Goal: Complete application form

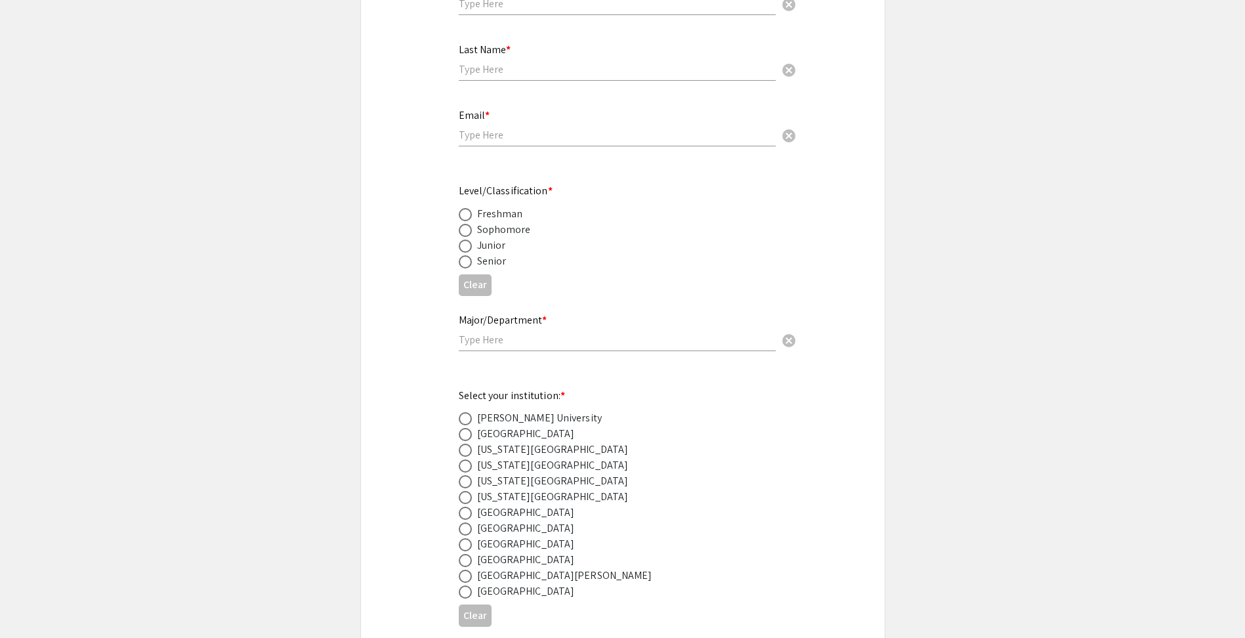
scroll to position [263, 0]
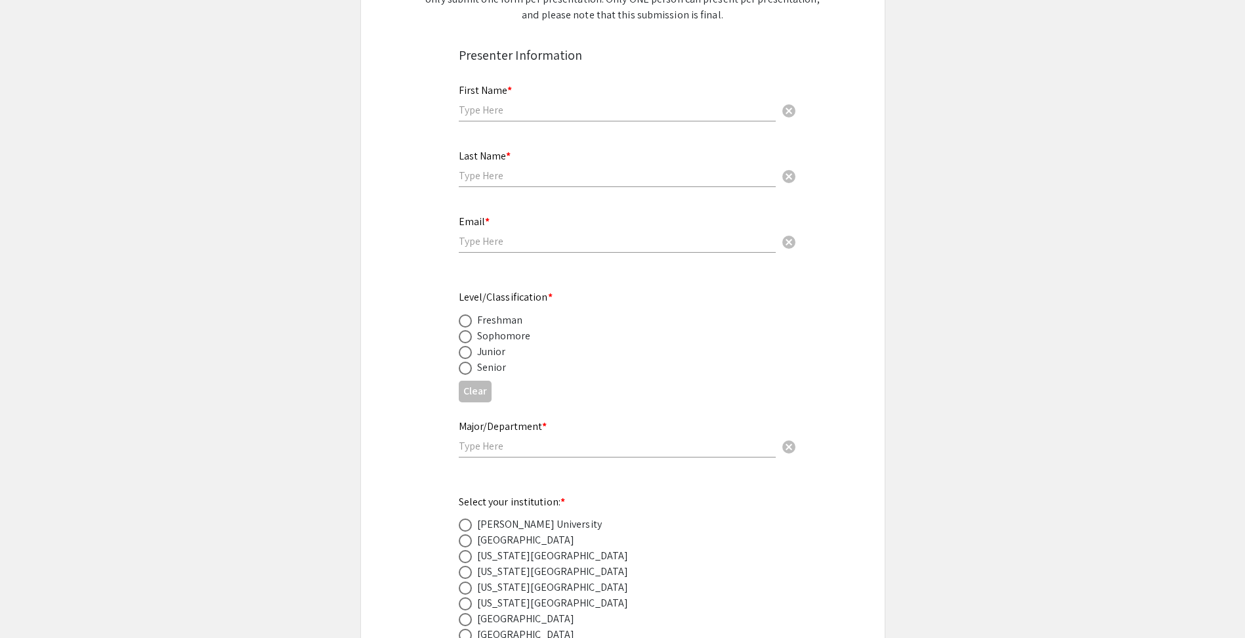
click at [470, 371] on span at bounding box center [465, 368] width 13 height 13
click at [470, 371] on input "radio" at bounding box center [465, 368] width 13 height 13
radio input "true"
click at [470, 371] on span at bounding box center [465, 368] width 13 height 13
click at [470, 371] on input "radio" at bounding box center [465, 368] width 13 height 13
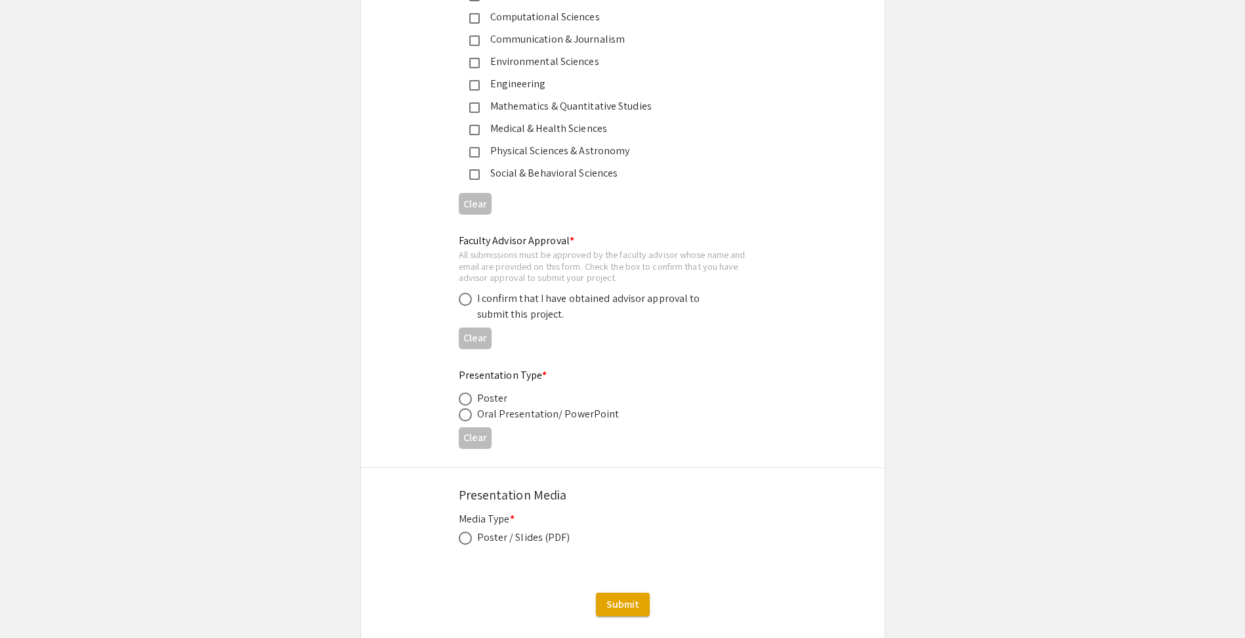
scroll to position [1881, 0]
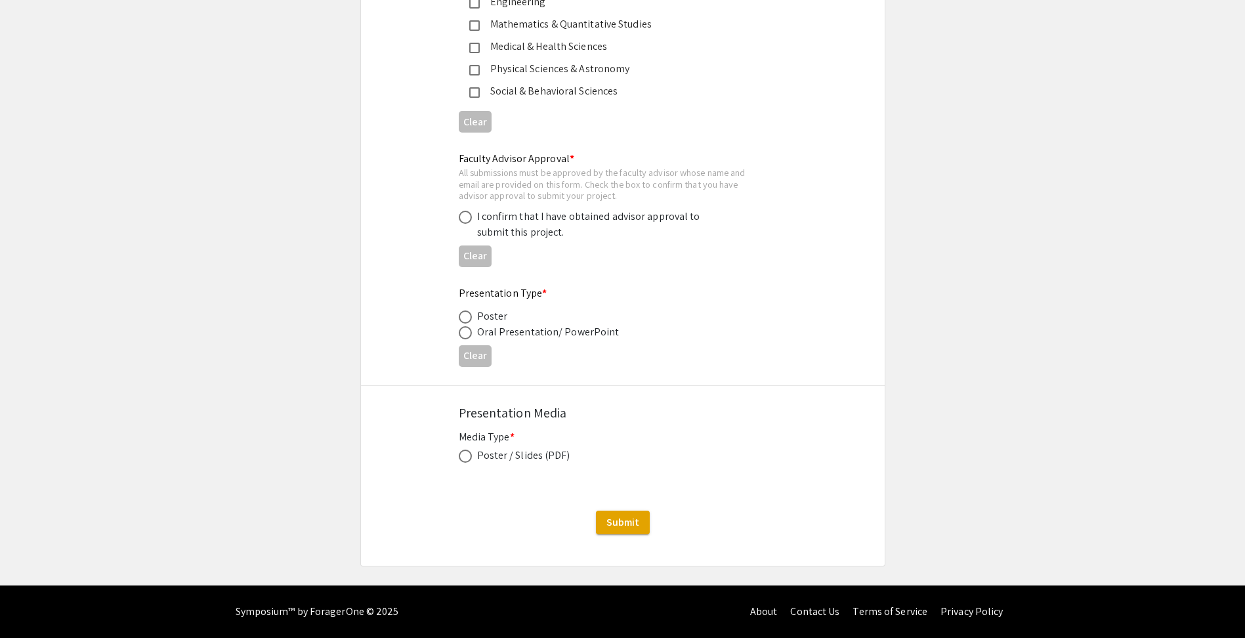
click at [459, 456] on span at bounding box center [465, 456] width 13 height 13
click at [459, 456] on input "radio" at bounding box center [465, 456] width 13 height 13
radio input "true"
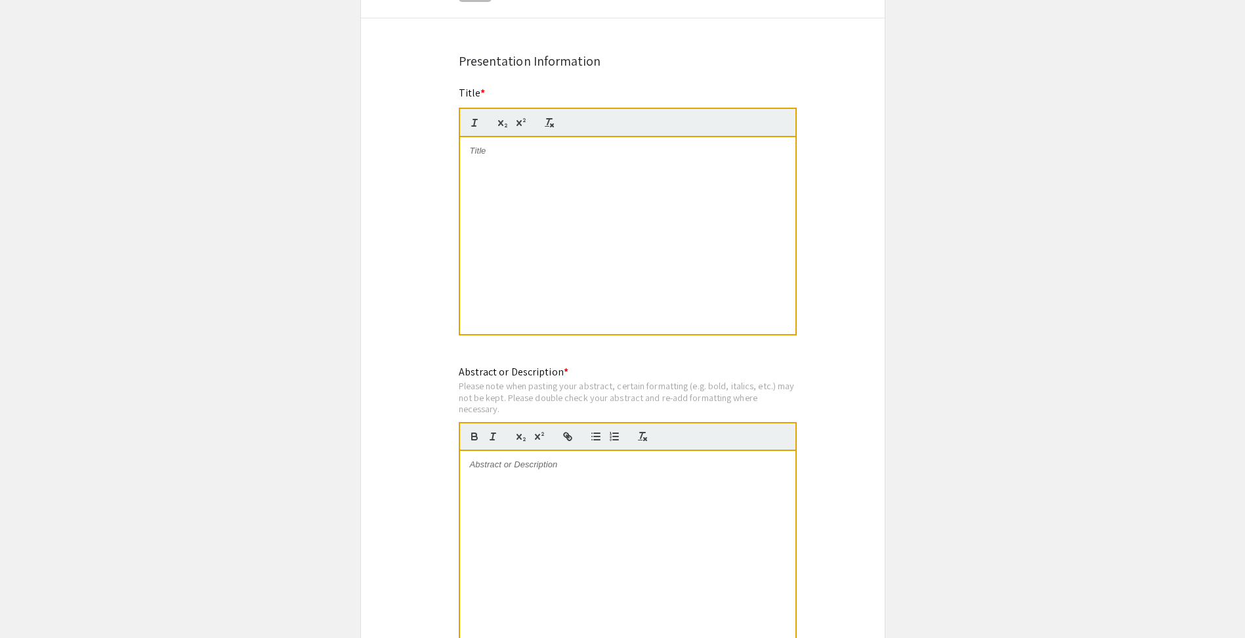
scroll to position [962, 0]
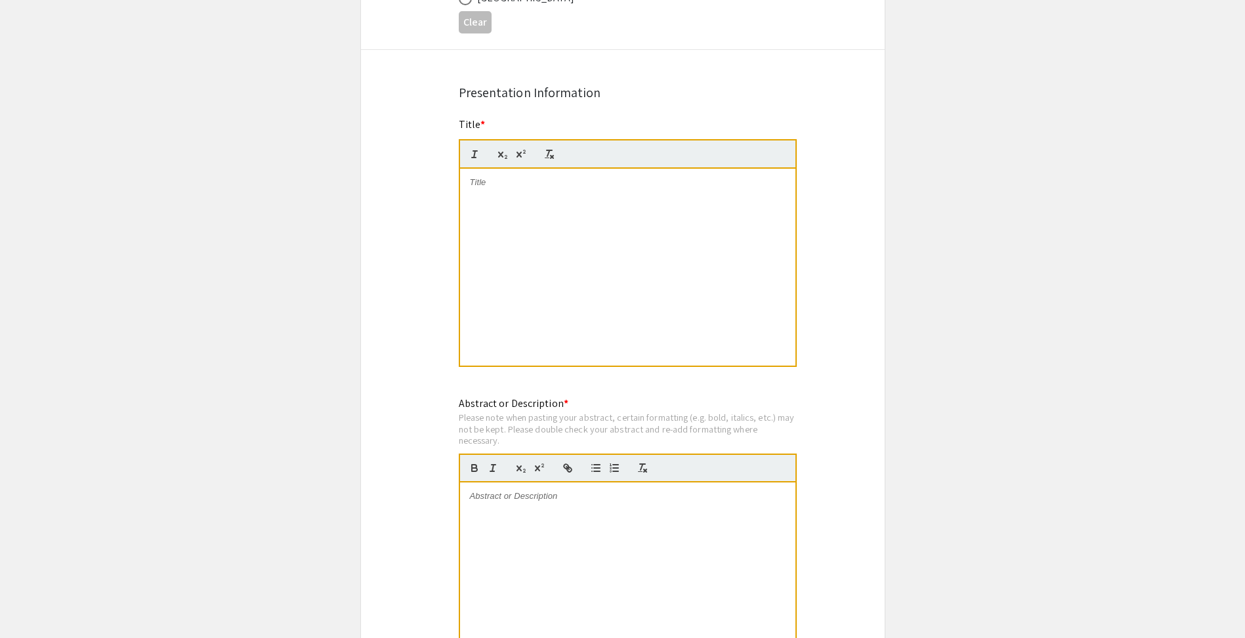
click at [570, 232] on div at bounding box center [627, 267] width 335 height 197
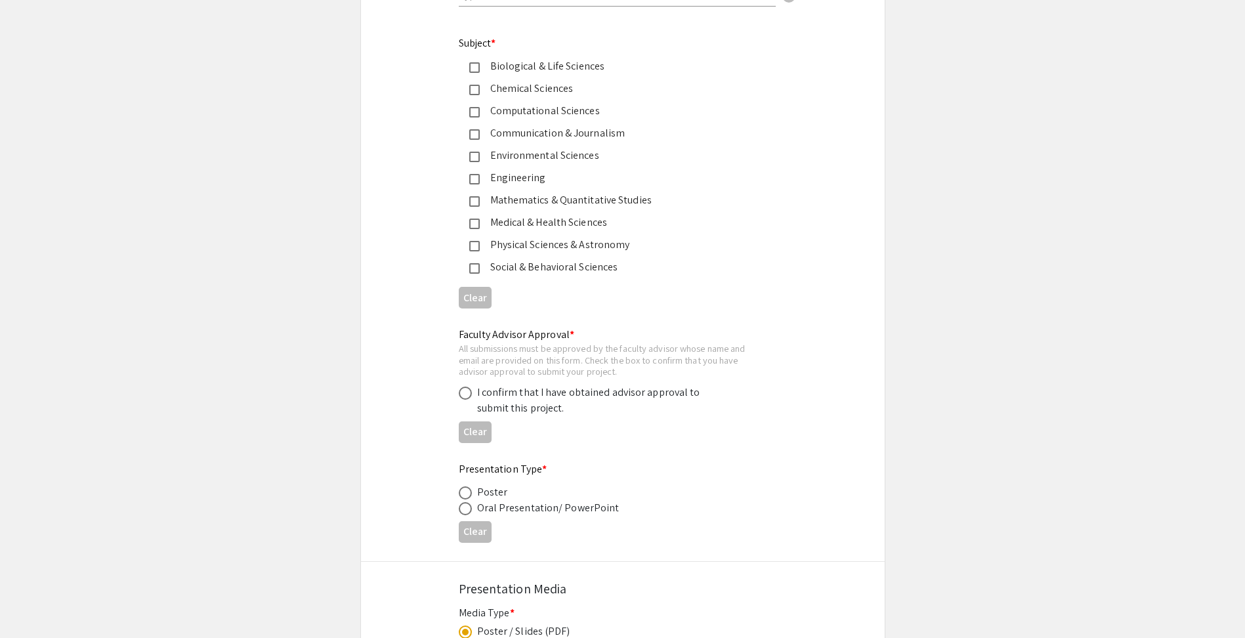
scroll to position [1641, 0]
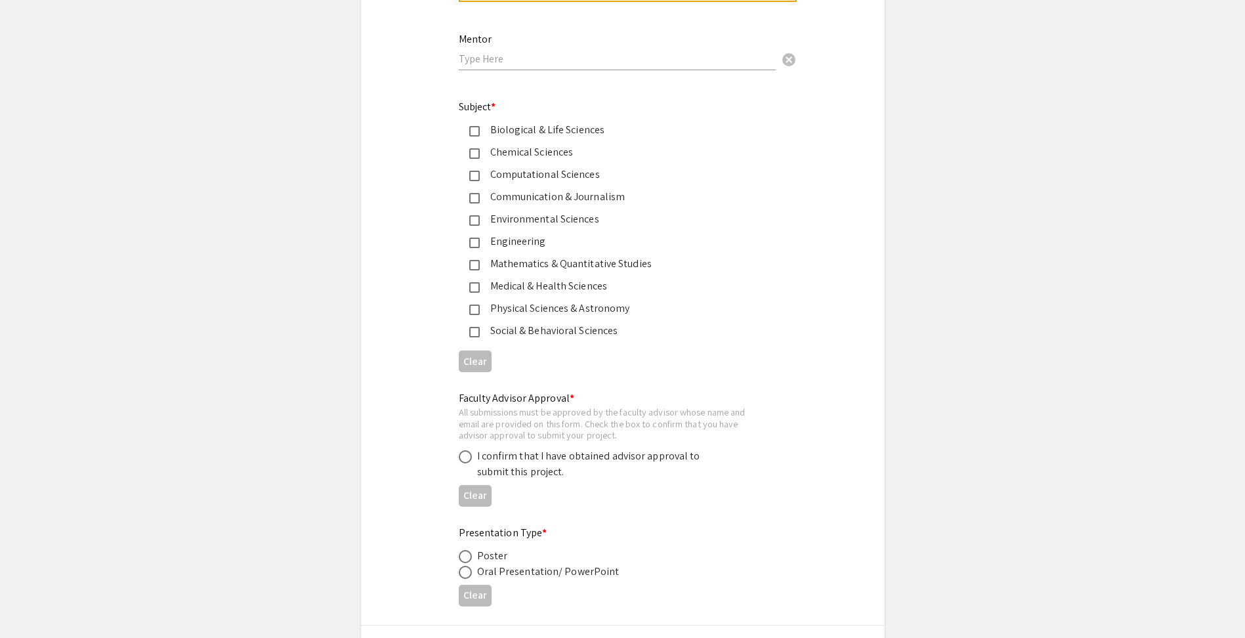
click at [481, 175] on div "Computational Sciences" at bounding box center [618, 175] width 276 height 16
click at [475, 243] on mat-pseudo-checkbox at bounding box center [474, 243] width 11 height 11
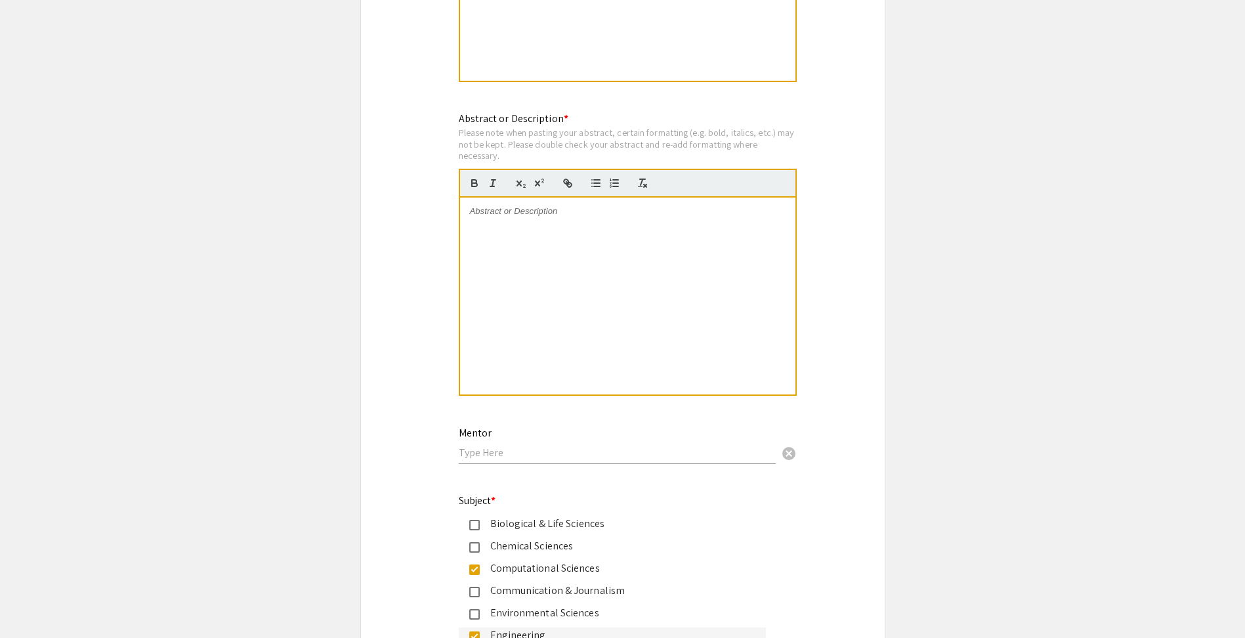
scroll to position [1116, 0]
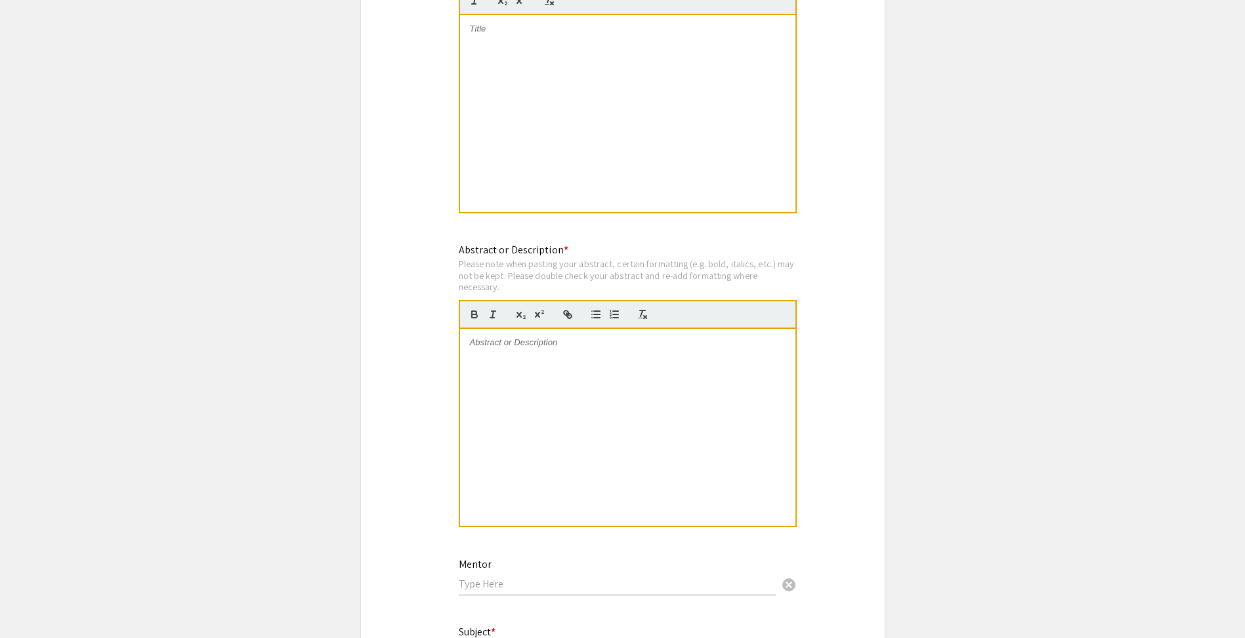
click at [552, 104] on div at bounding box center [627, 113] width 335 height 197
click at [534, 410] on div at bounding box center [627, 427] width 335 height 197
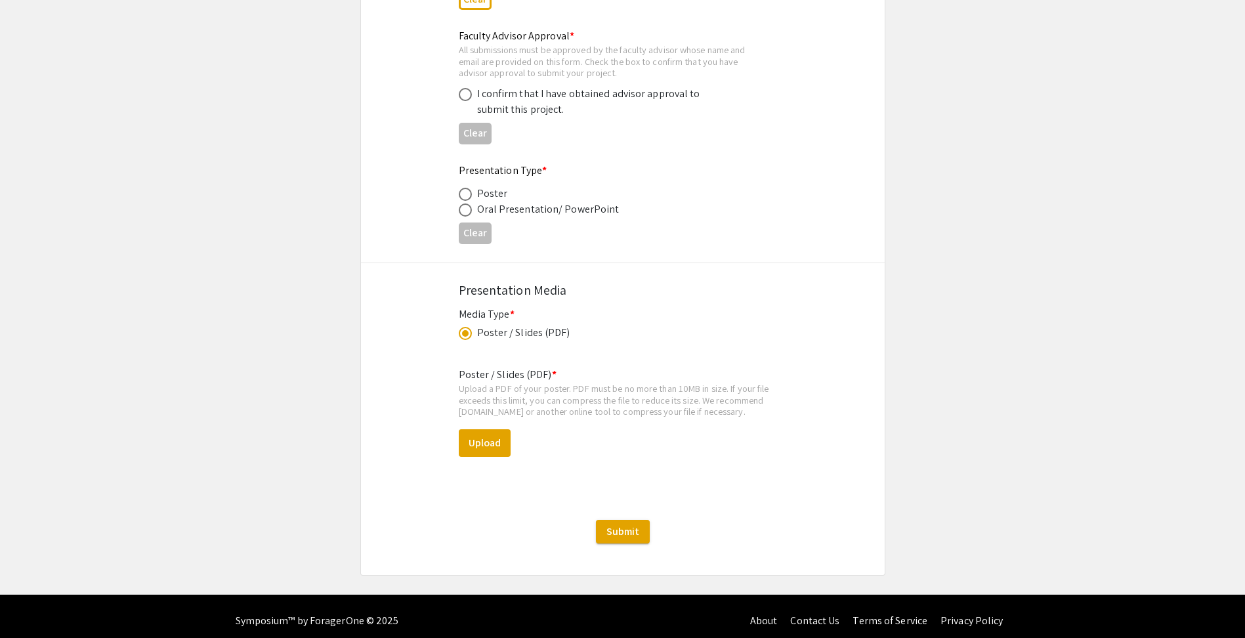
scroll to position [2013, 0]
